Goal: Find specific page/section: Find specific page/section

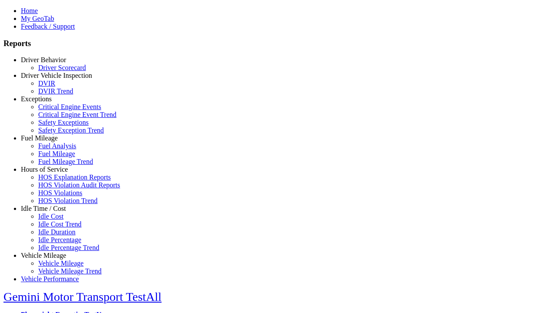
click at [50, 63] on link "Driver Behavior" at bounding box center [43, 59] width 45 height 7
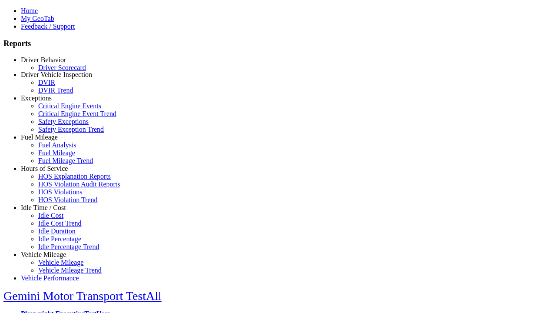
scroll to position [1, 0]
click at [56, 70] on link "Driver Scorecard" at bounding box center [62, 66] width 48 height 7
